Goal: Transaction & Acquisition: Subscribe to service/newsletter

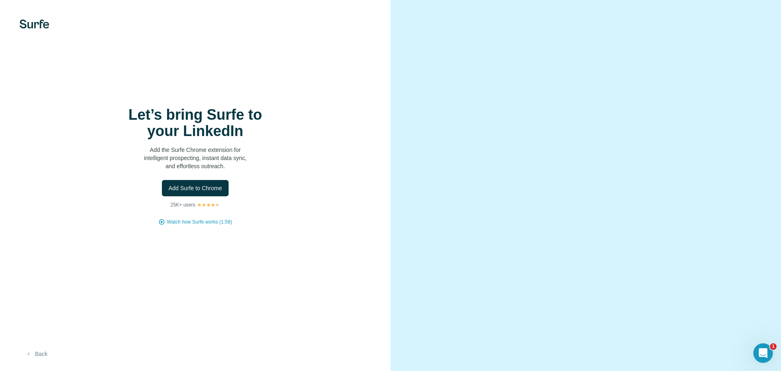
click at [44, 355] on button "Back" at bounding box center [37, 353] width 34 height 15
